Goal: Information Seeking & Learning: Learn about a topic

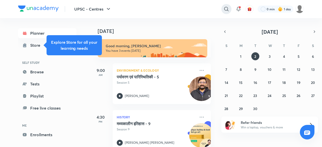
click at [225, 7] on icon at bounding box center [227, 9] width 6 height 6
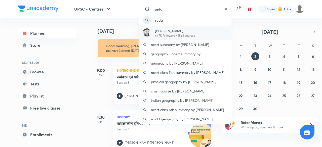
type input "suda"
click at [195, 39] on div "[PERSON_NAME] 447K followers • 1863 courses" at bounding box center [185, 33] width 93 height 14
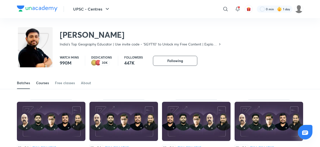
click at [38, 84] on div "Courses" at bounding box center [42, 83] width 13 height 5
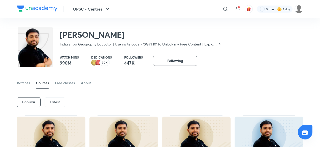
click at [50, 101] on p "Latest" at bounding box center [55, 102] width 10 height 4
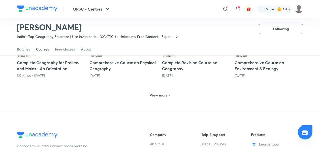
scroll to position [277, 0]
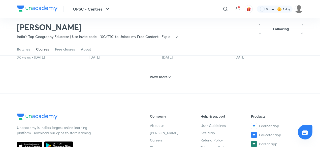
click at [164, 75] on h6 "View more" at bounding box center [159, 77] width 18 height 5
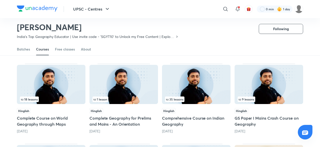
scroll to position [122, 0]
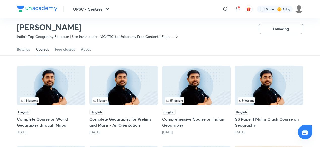
click at [312, 27] on div "Sudarshan Gurjar India's Top Geography Educator | Use invite code - 'SGYT10' to…" at bounding box center [160, 27] width 320 height 33
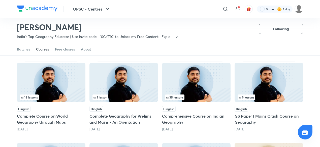
click at [204, 86] on img at bounding box center [196, 82] width 69 height 39
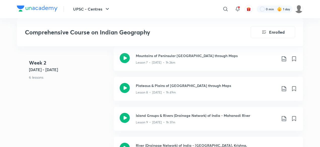
scroll to position [527, 0]
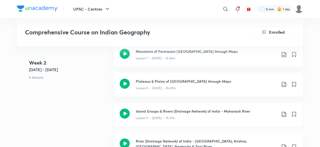
click at [175, 114] on div "Lesson 9 • [DATE] • 1h 37m" at bounding box center [206, 117] width 141 height 7
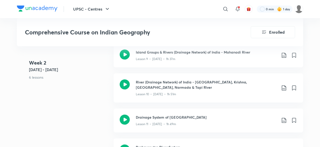
scroll to position [613, 0]
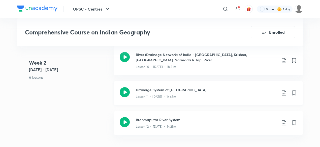
click at [209, 81] on div "Drainage System of India Lesson 11 • Jun 13 • 1h 49m" at bounding box center [208, 93] width 189 height 24
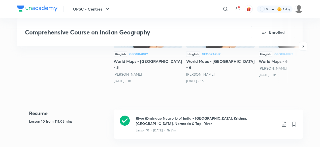
scroll to position [180, 0]
click at [189, 116] on h3 "River (Drainage Network) of India - [GEOGRAPHIC_DATA], Krishna, [GEOGRAPHIC_DAT…" at bounding box center [206, 121] width 141 height 11
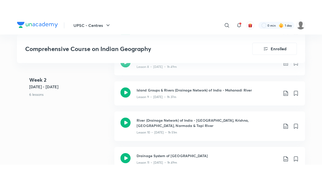
scroll to position [573, 0]
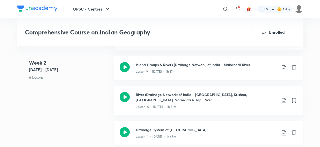
click at [191, 121] on div "Drainage System of India Lesson 11 • Jun 13 • 1h 49m" at bounding box center [208, 133] width 189 height 24
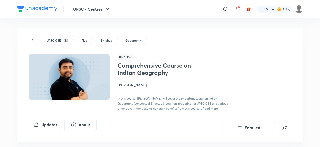
scroll to position [125, 0]
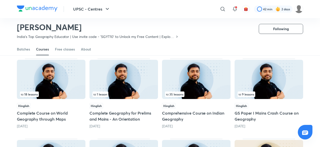
scroll to position [126, 0]
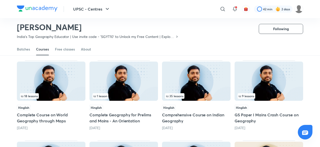
click at [214, 93] on img at bounding box center [196, 81] width 69 height 39
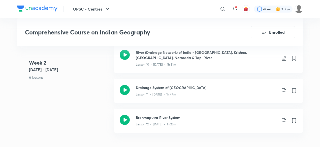
scroll to position [612, 0]
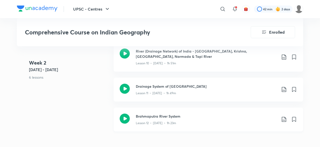
click at [170, 121] on p "Lesson 12 • [DATE] • 1h 23m" at bounding box center [156, 123] width 40 height 5
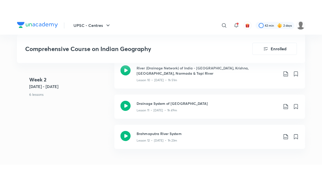
scroll to position [741, 0]
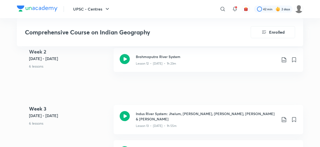
scroll to position [667, 0]
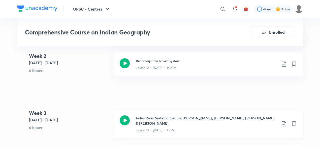
click at [212, 126] on div "Lesson 13 • [DATE] • 1h 55m" at bounding box center [206, 129] width 141 height 7
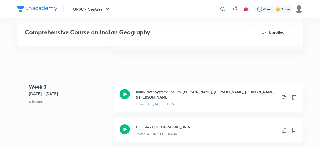
scroll to position [708, 0]
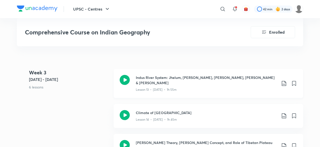
click at [187, 85] on div "Indus River System: Jhelum, Chenab, Ravi, Beas & Satluj Lesson 13 • Jun 16 • 1h…" at bounding box center [208, 83] width 189 height 29
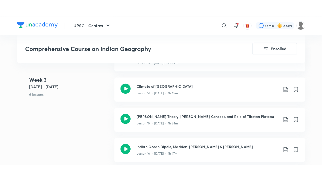
scroll to position [738, 0]
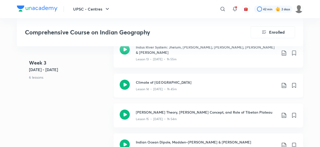
click at [195, 85] on div "Lesson 14 • [DATE] • 1h 45m" at bounding box center [206, 88] width 141 height 7
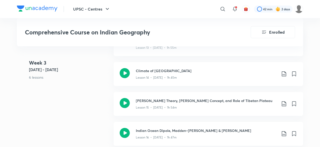
scroll to position [747, 0]
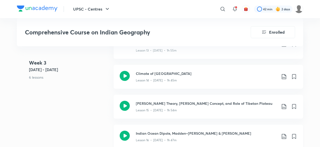
click at [185, 136] on div "Lesson 16 • [DATE] • 1h 47m" at bounding box center [206, 139] width 141 height 7
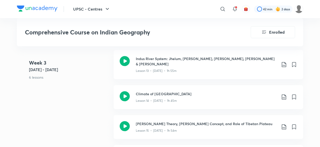
scroll to position [730, 0]
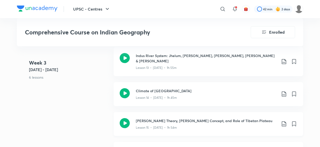
click at [160, 118] on h3 "[PERSON_NAME] Theory, [PERSON_NAME] Concept, and Role of Tibetan Plateau" at bounding box center [206, 120] width 141 height 5
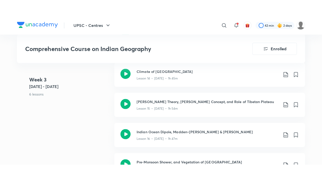
scroll to position [767, 0]
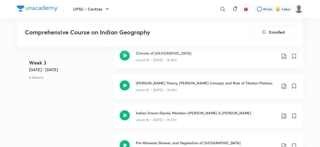
click at [195, 111] on h3 "Indian Ocean Dipole, Madden–[PERSON_NAME] & [PERSON_NAME]" at bounding box center [206, 113] width 141 height 5
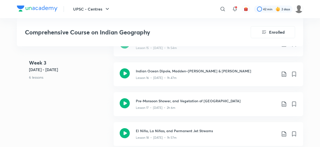
scroll to position [811, 0]
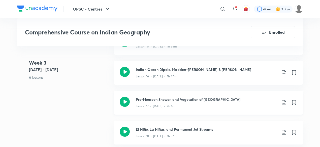
click at [185, 102] on div "Lesson 17 • [DATE] • 2h 6m" at bounding box center [206, 105] width 141 height 7
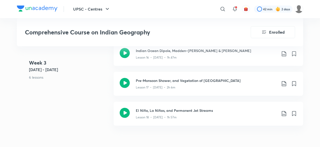
scroll to position [836, 0]
